Goal: Transaction & Acquisition: Purchase product/service

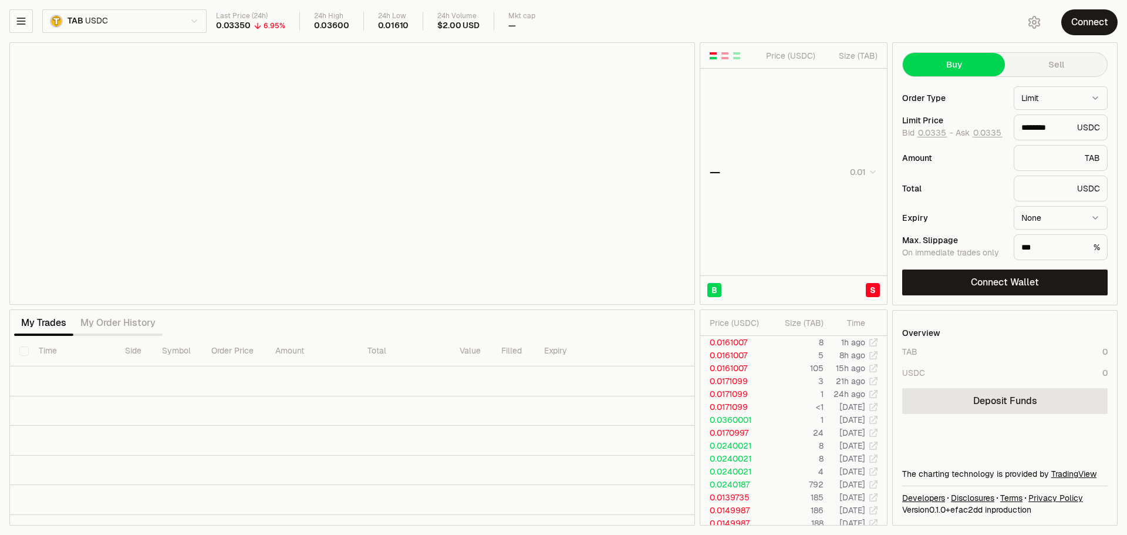
click at [1091, 18] on button "Connect" at bounding box center [1089, 22] width 56 height 26
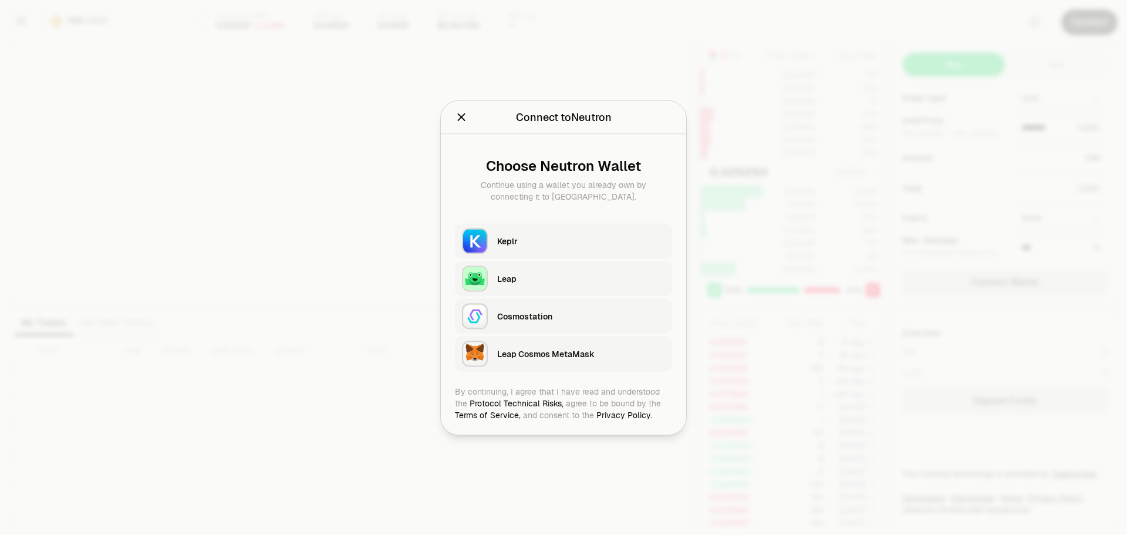
click at [587, 225] on button "Keplr" at bounding box center [563, 240] width 217 height 35
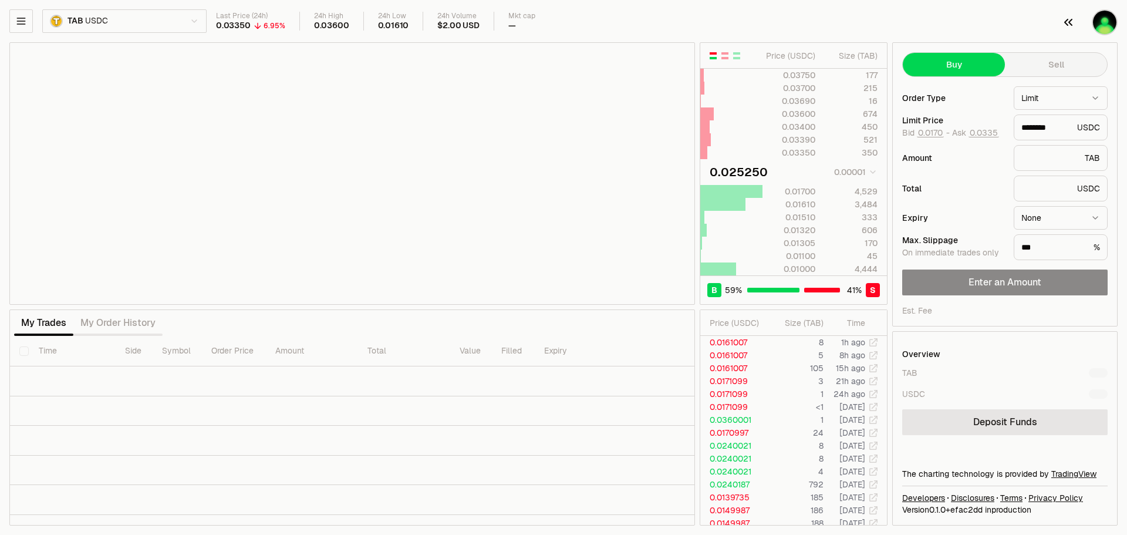
click at [1100, 31] on img "button" at bounding box center [1105, 22] width 26 height 26
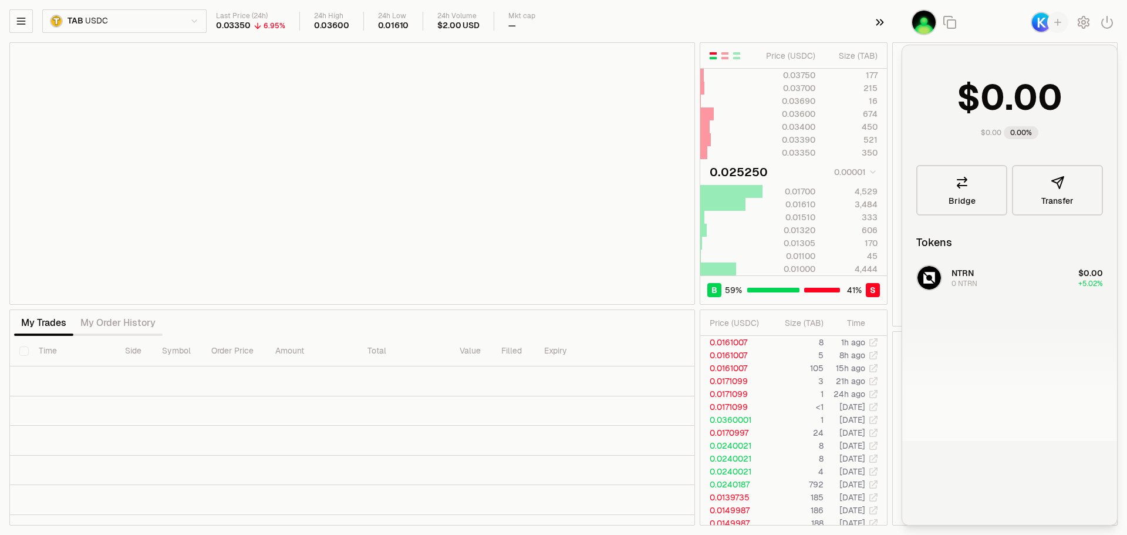
click at [884, 21] on icon "button" at bounding box center [879, 22] width 13 height 14
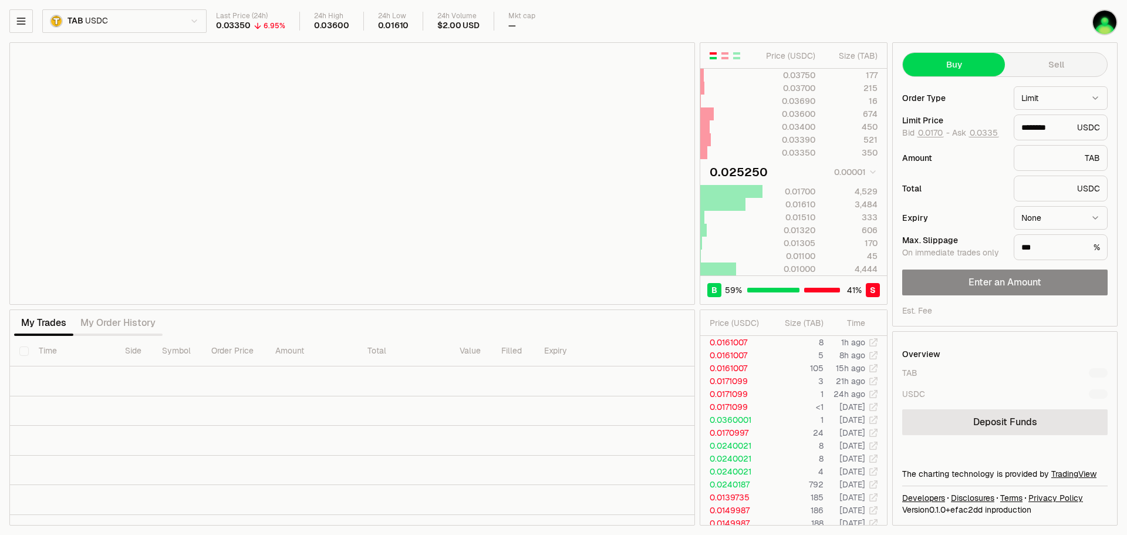
click at [1045, 59] on button "Sell" at bounding box center [1056, 64] width 102 height 23
type input "********"
click at [1100, 22] on img "button" at bounding box center [1105, 22] width 26 height 26
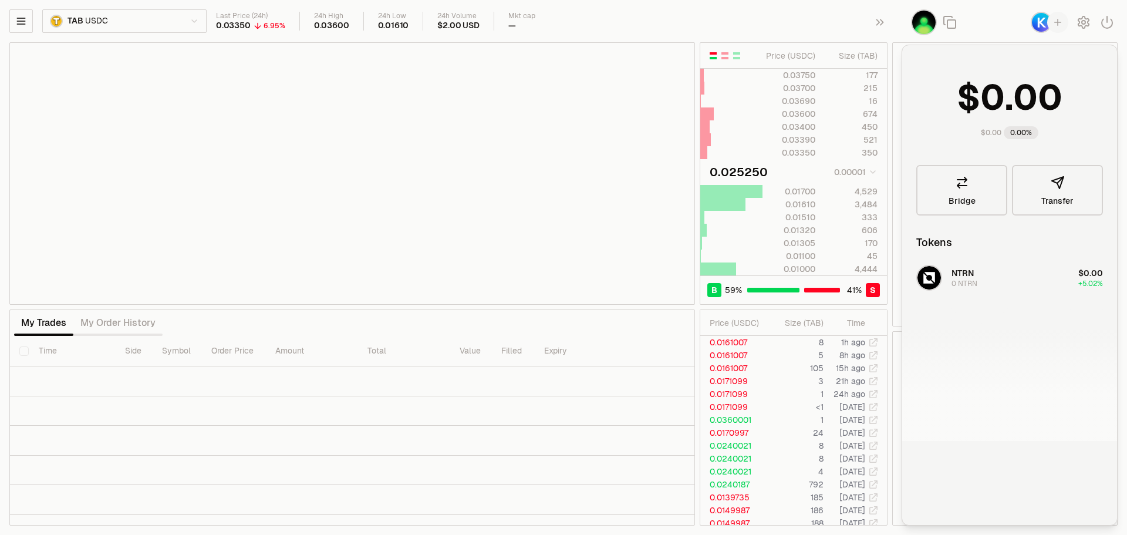
click at [1036, 21] on img "button" at bounding box center [1041, 22] width 21 height 21
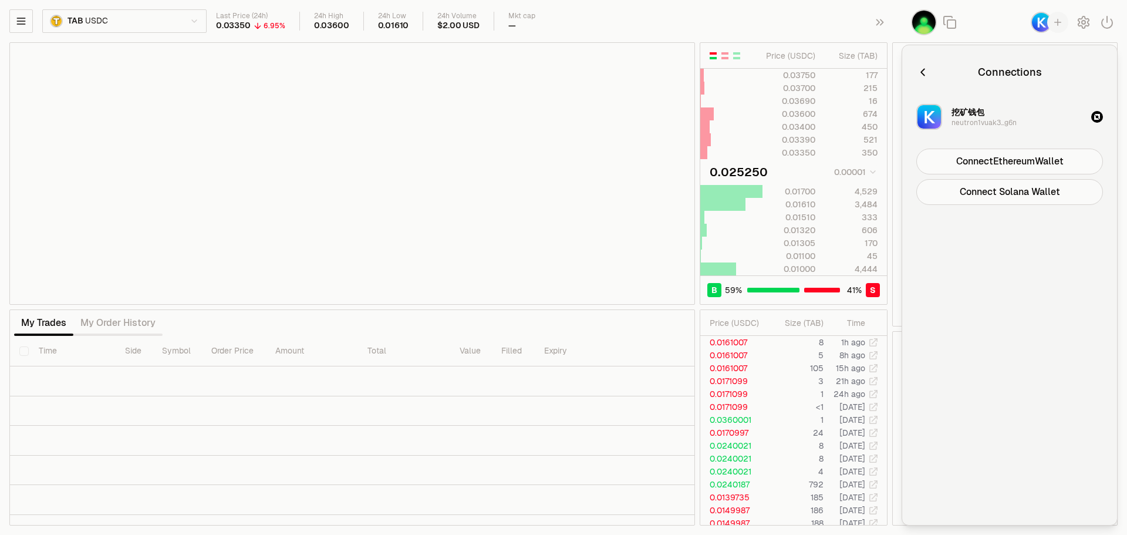
click at [1036, 21] on img "button" at bounding box center [1041, 22] width 21 height 21
